Goal: Task Accomplishment & Management: Use online tool/utility

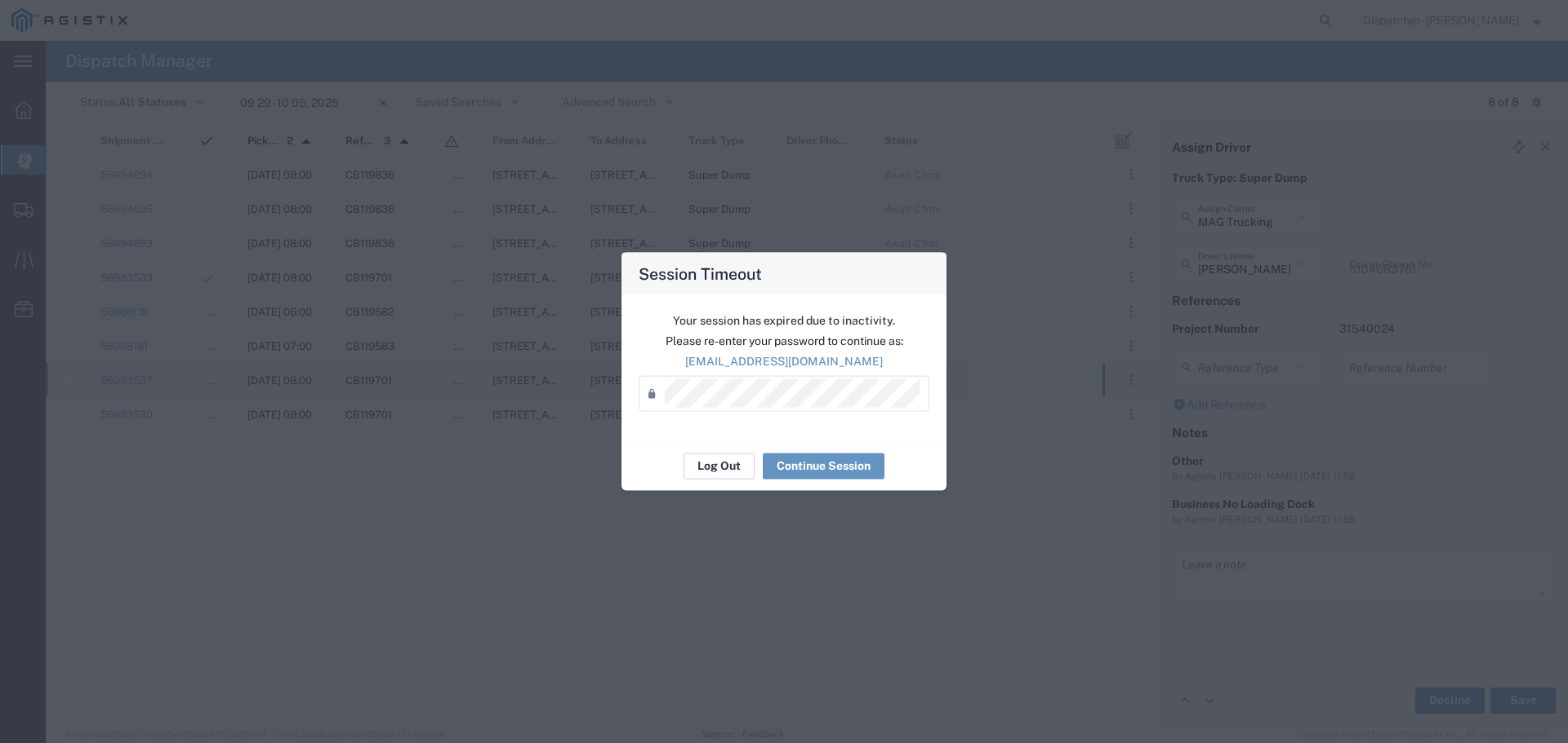
click at [724, 466] on button "Log Out" at bounding box center [719, 465] width 71 height 26
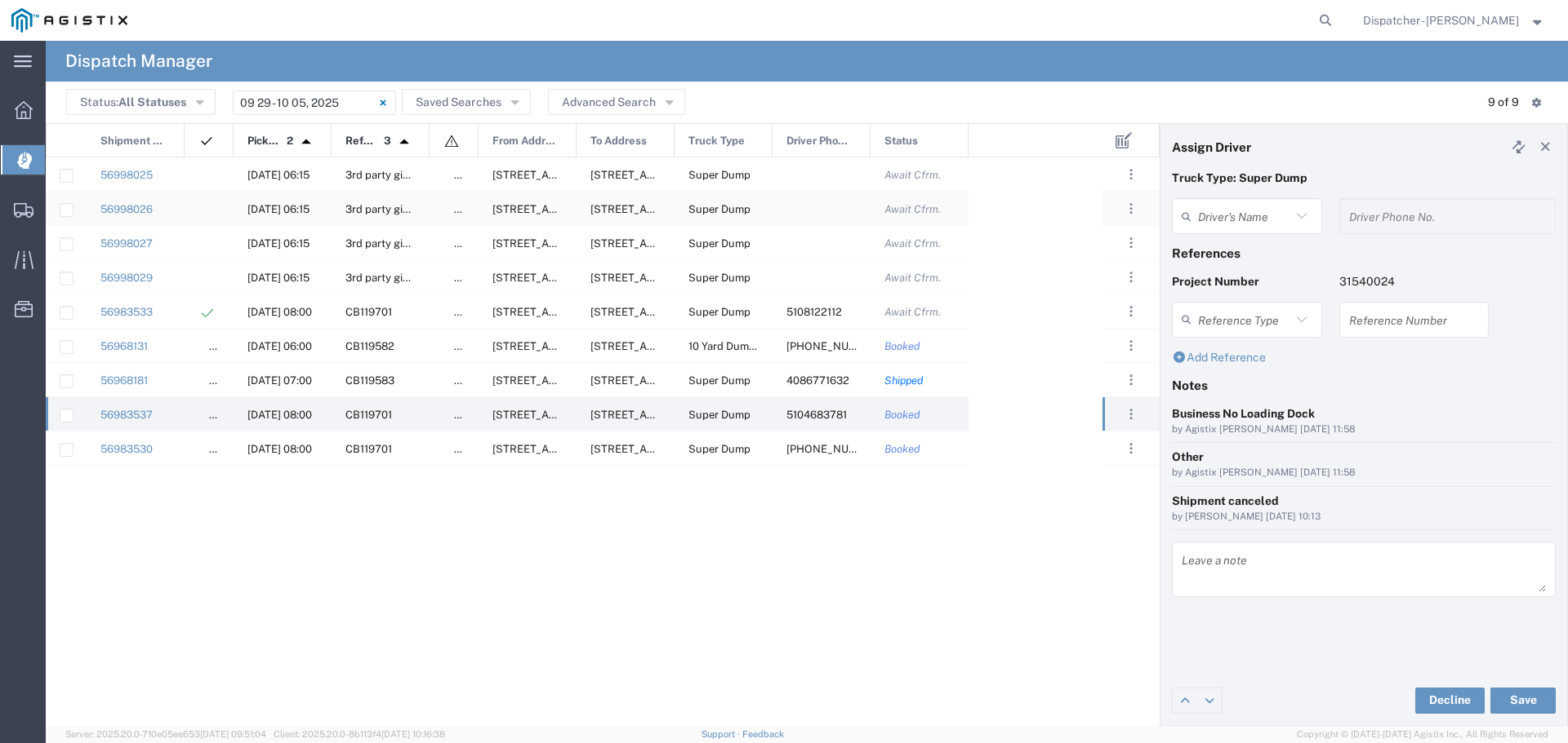
type input "[PERSON_NAME]"
type input "5104683781"
